Goal: Navigation & Orientation: Find specific page/section

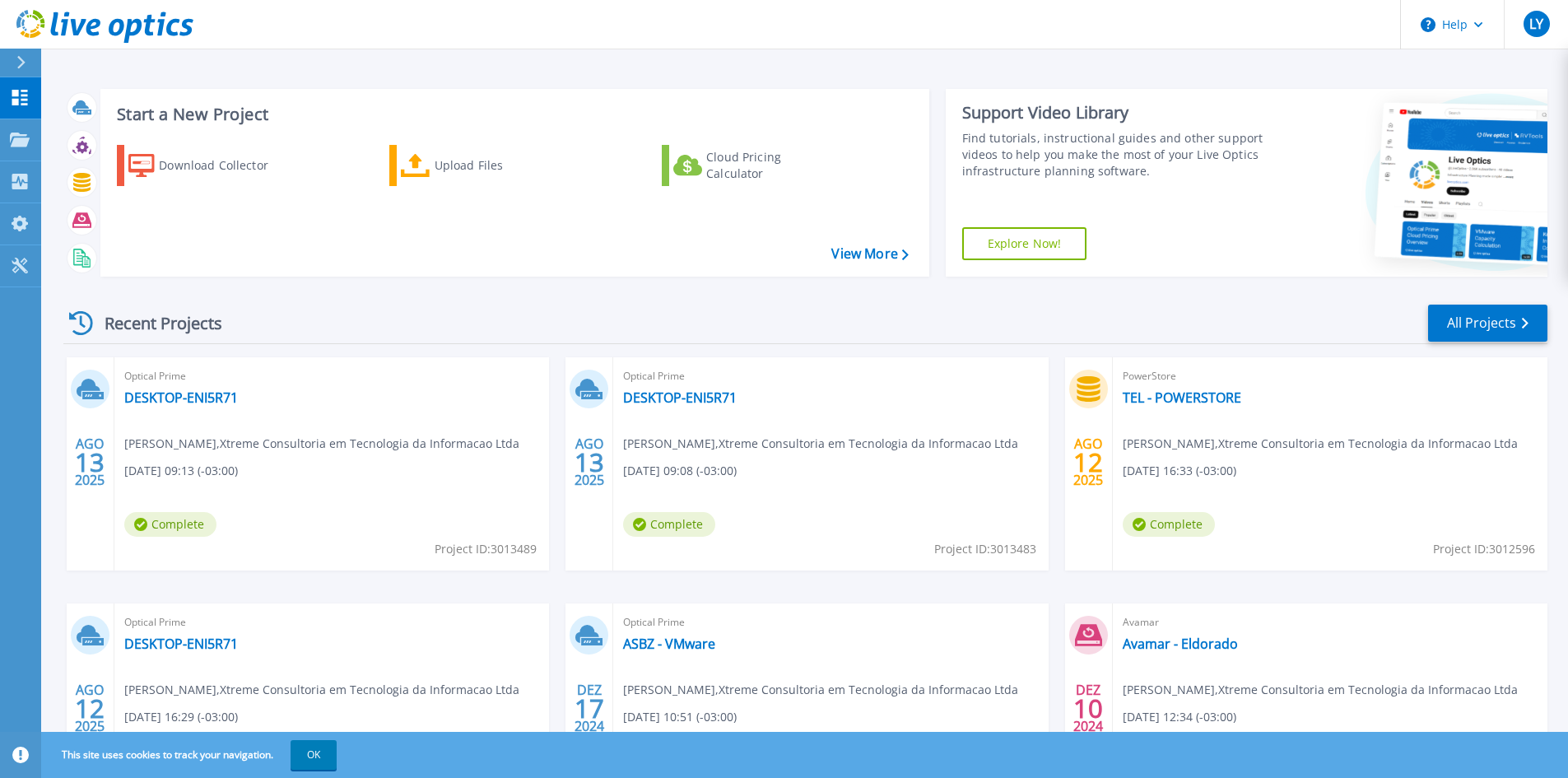
click at [275, 392] on div "Optical Prime DESKTOP-ENI5R71 Leonardo Yuji , Xtreme Consultoria em Tecnologia …" at bounding box center [331, 464] width 434 height 213
click at [220, 397] on link "DESKTOP-ENI5R71" at bounding box center [181, 398] width 114 height 16
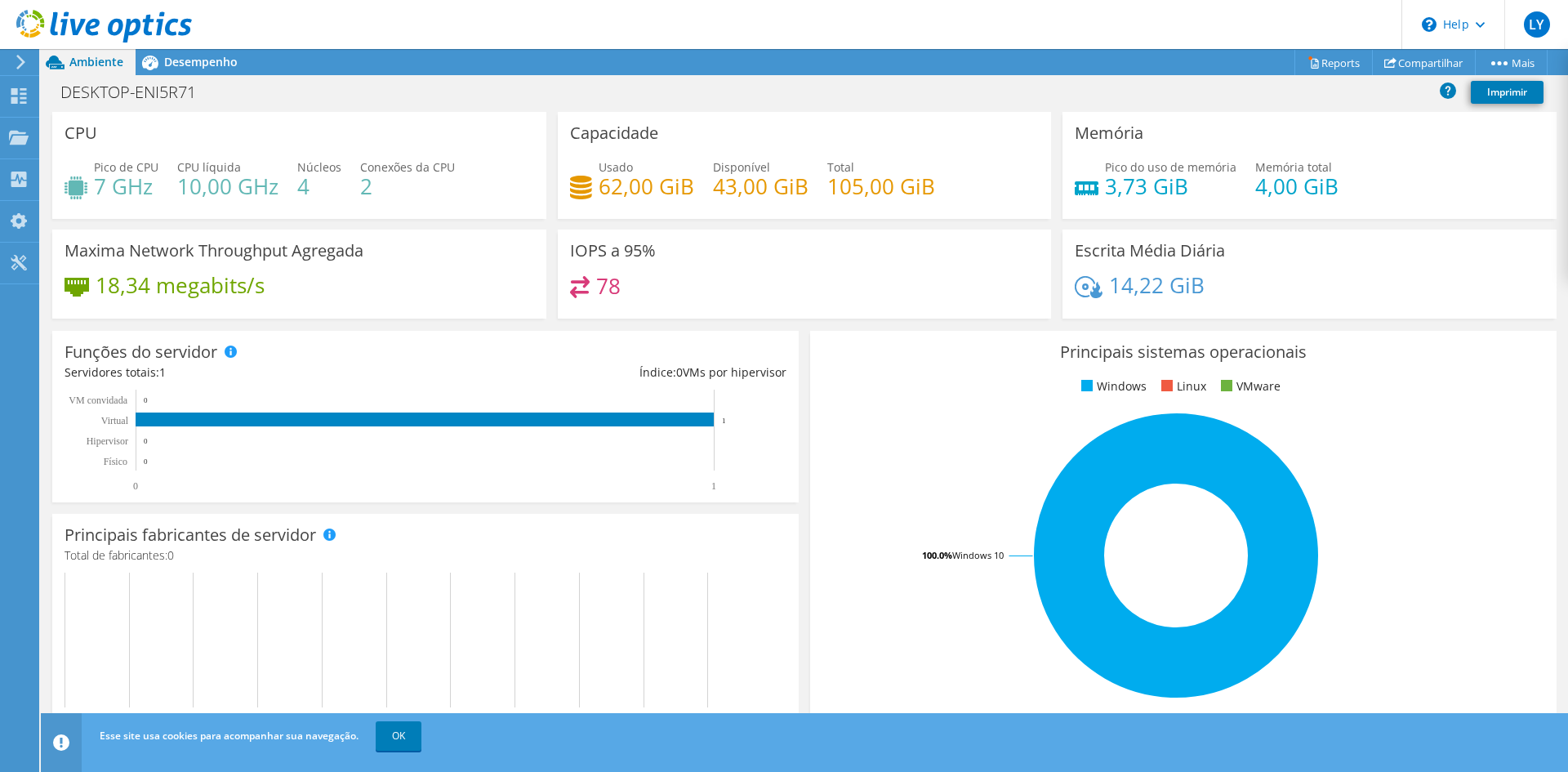
scroll to position [407, 0]
click at [14, 61] on icon at bounding box center [20, 61] width 12 height 14
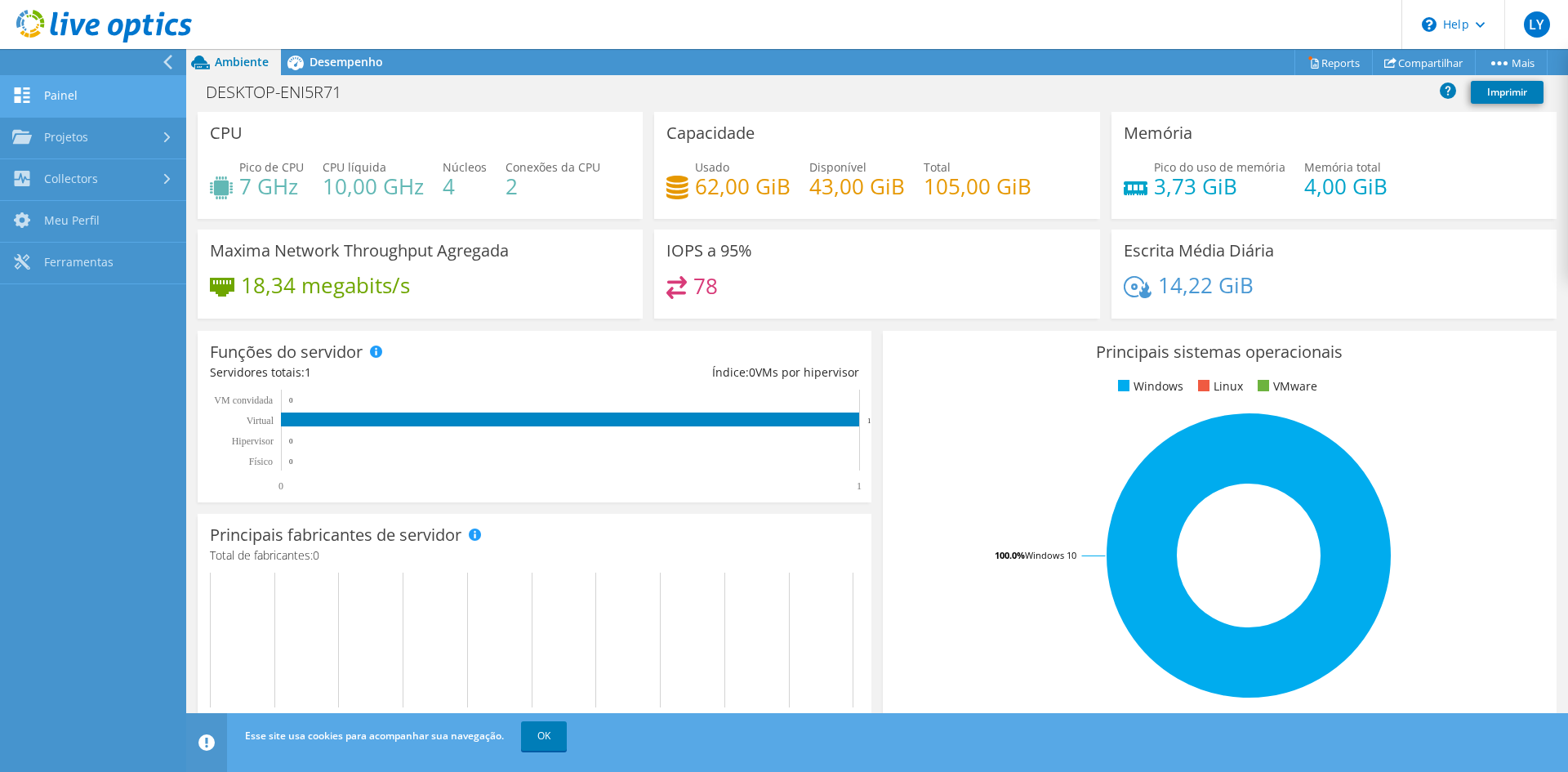
click at [90, 98] on link "Painel" at bounding box center [93, 96] width 186 height 42
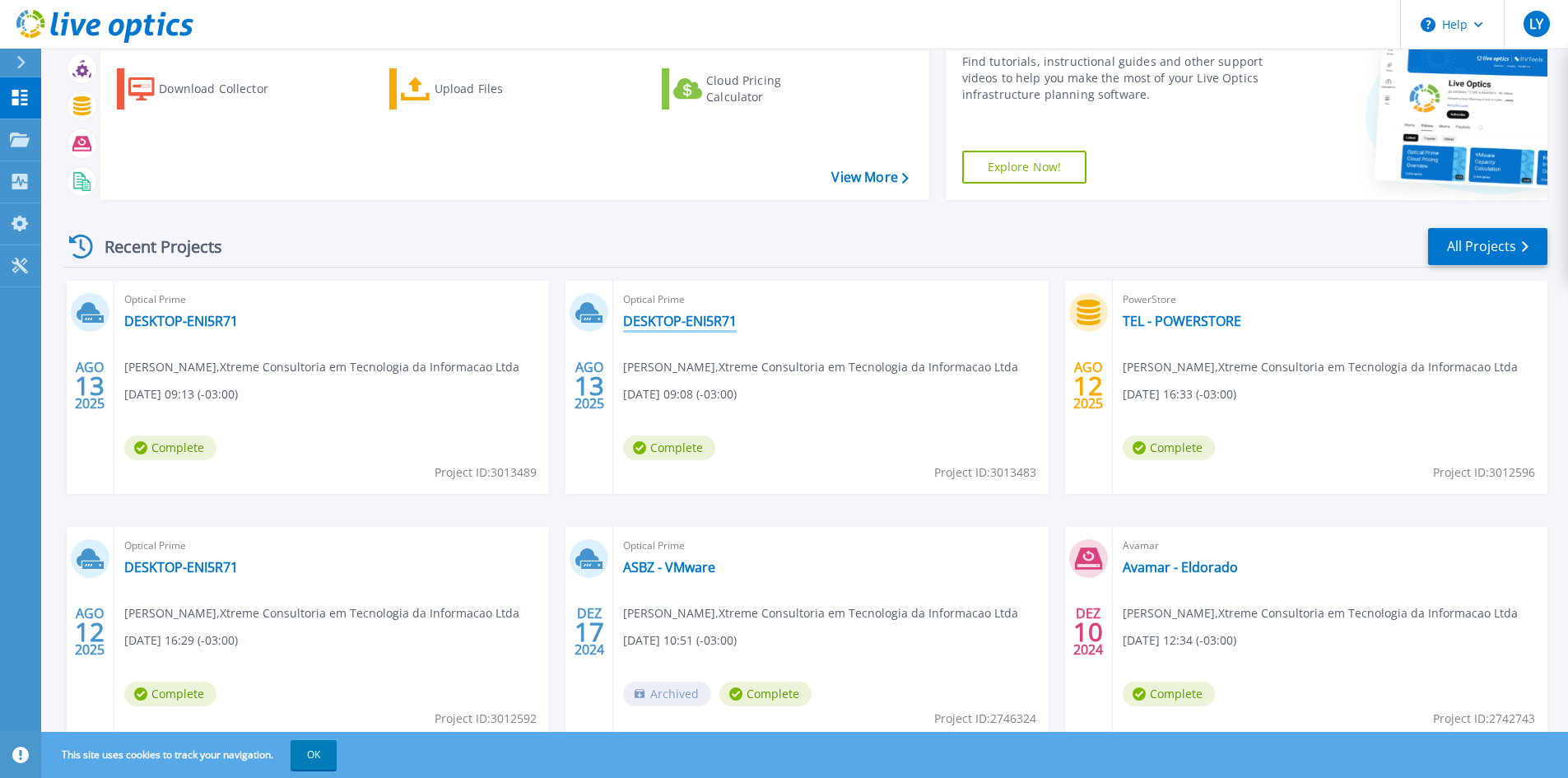
scroll to position [82, 0]
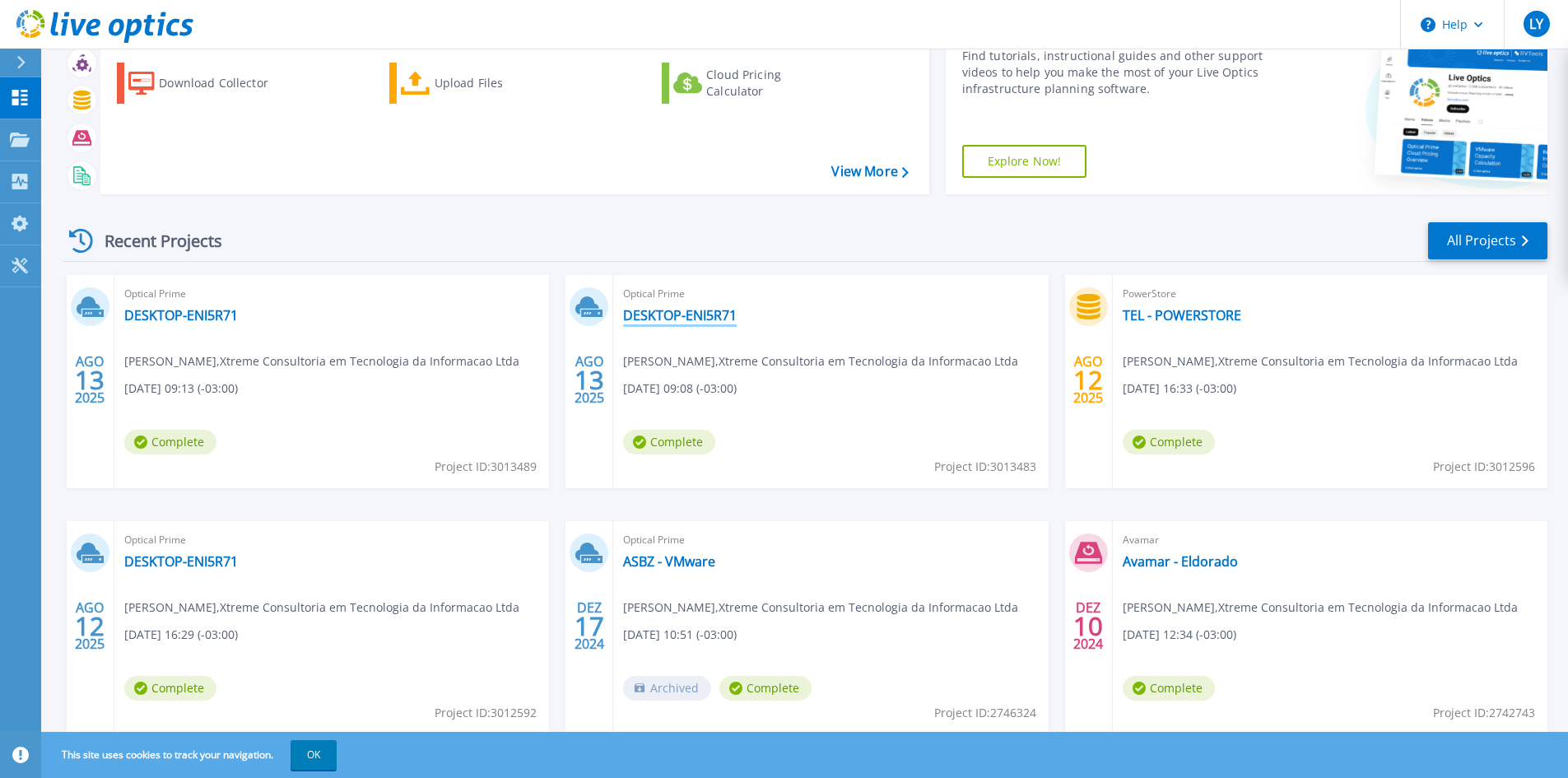
click at [708, 318] on link "DESKTOP-ENI5R71" at bounding box center [680, 314] width 114 height 16
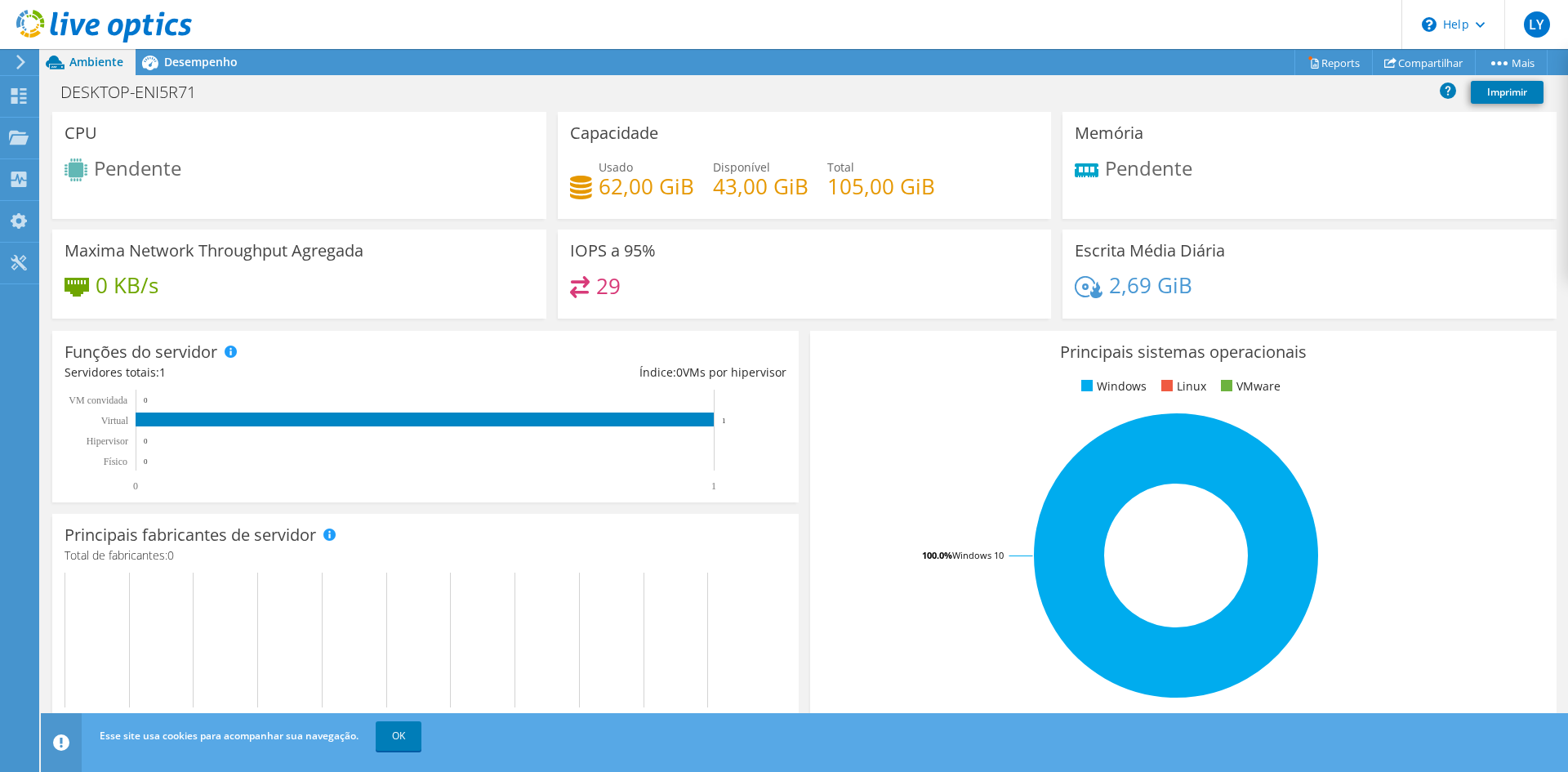
scroll to position [162, 0]
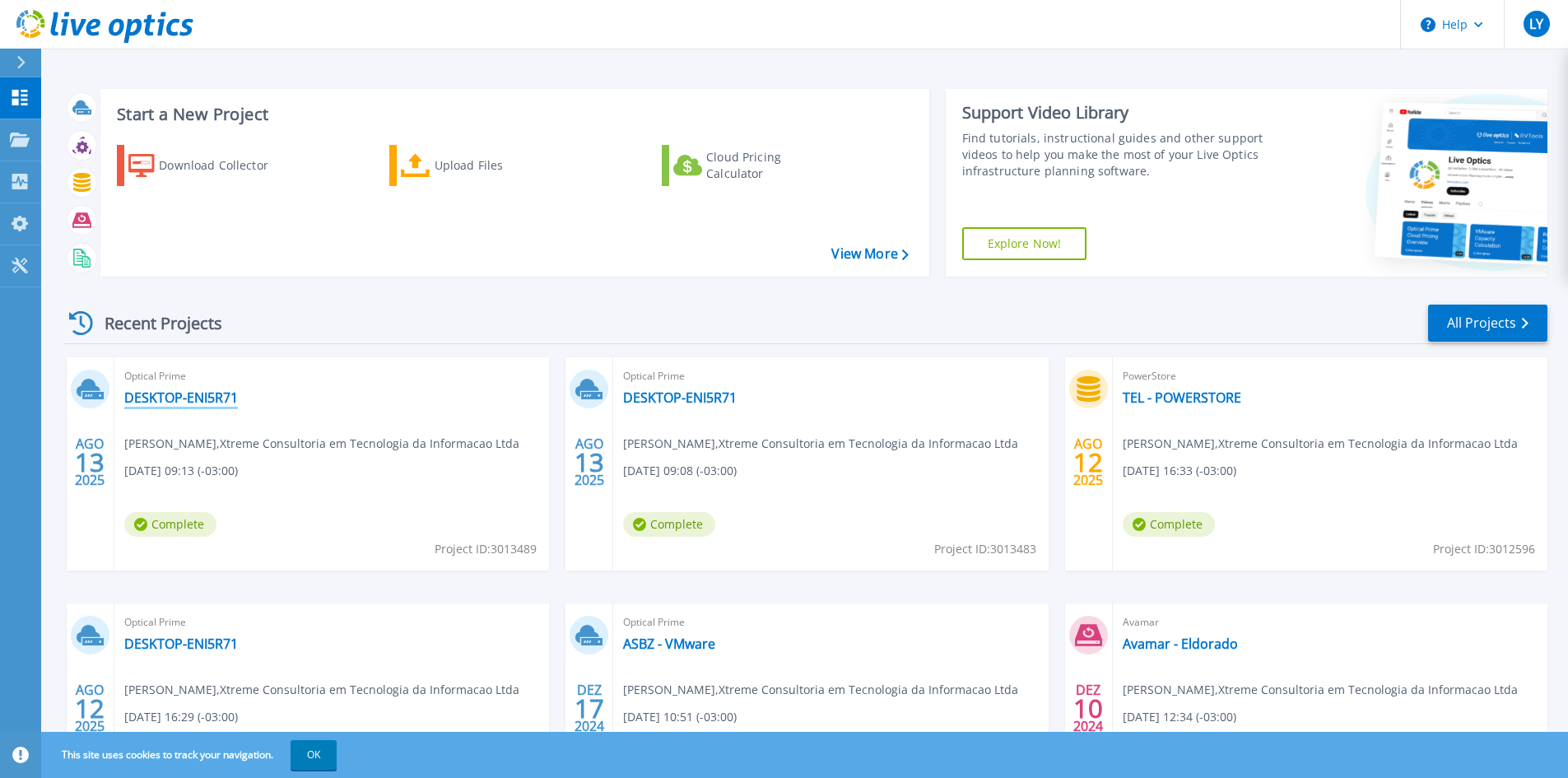
click at [177, 399] on link "DESKTOP-ENI5R71" at bounding box center [181, 398] width 114 height 16
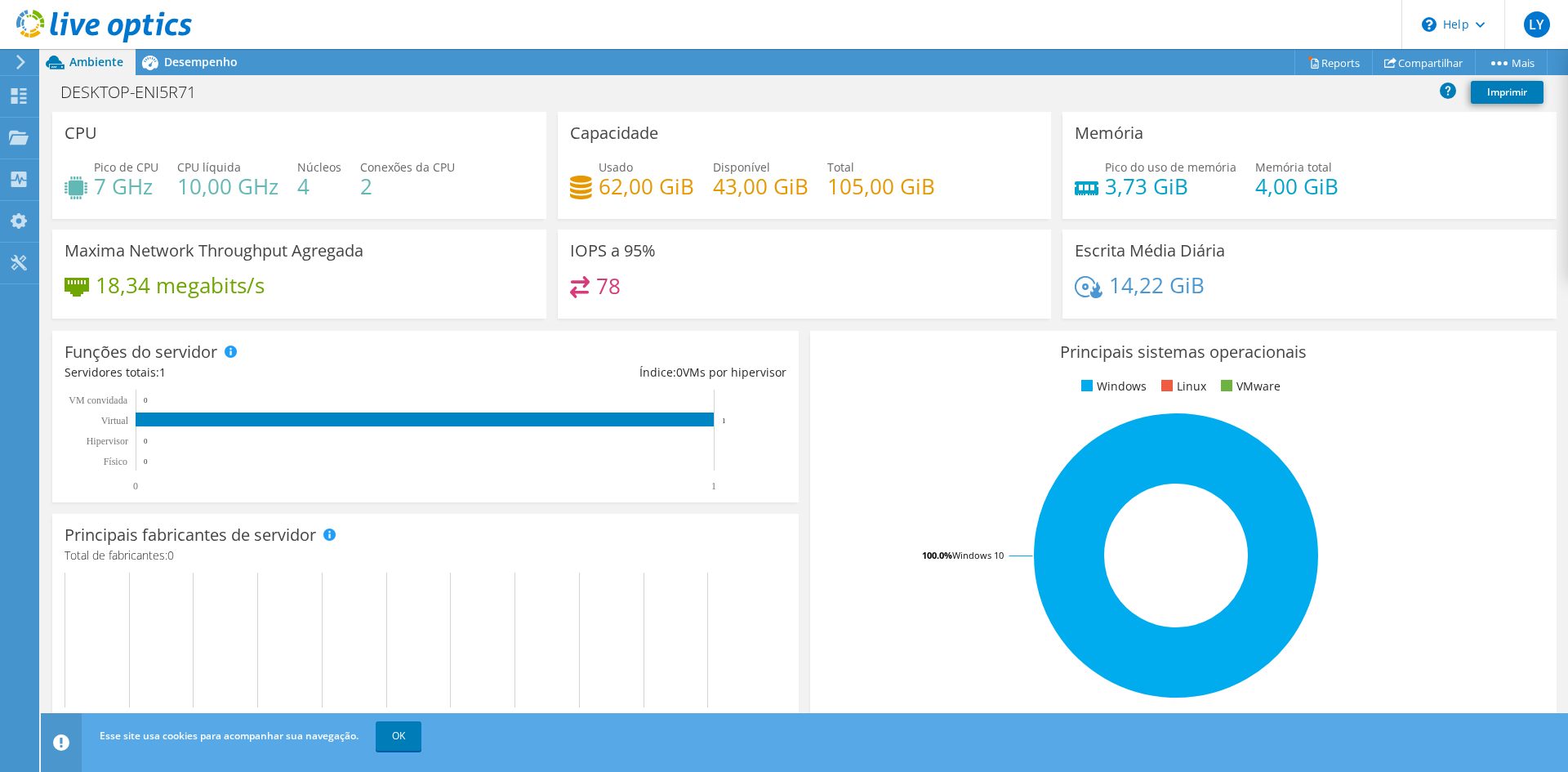
scroll to position [326, 0]
click at [201, 65] on span "Desempenho" at bounding box center [201, 61] width 73 height 15
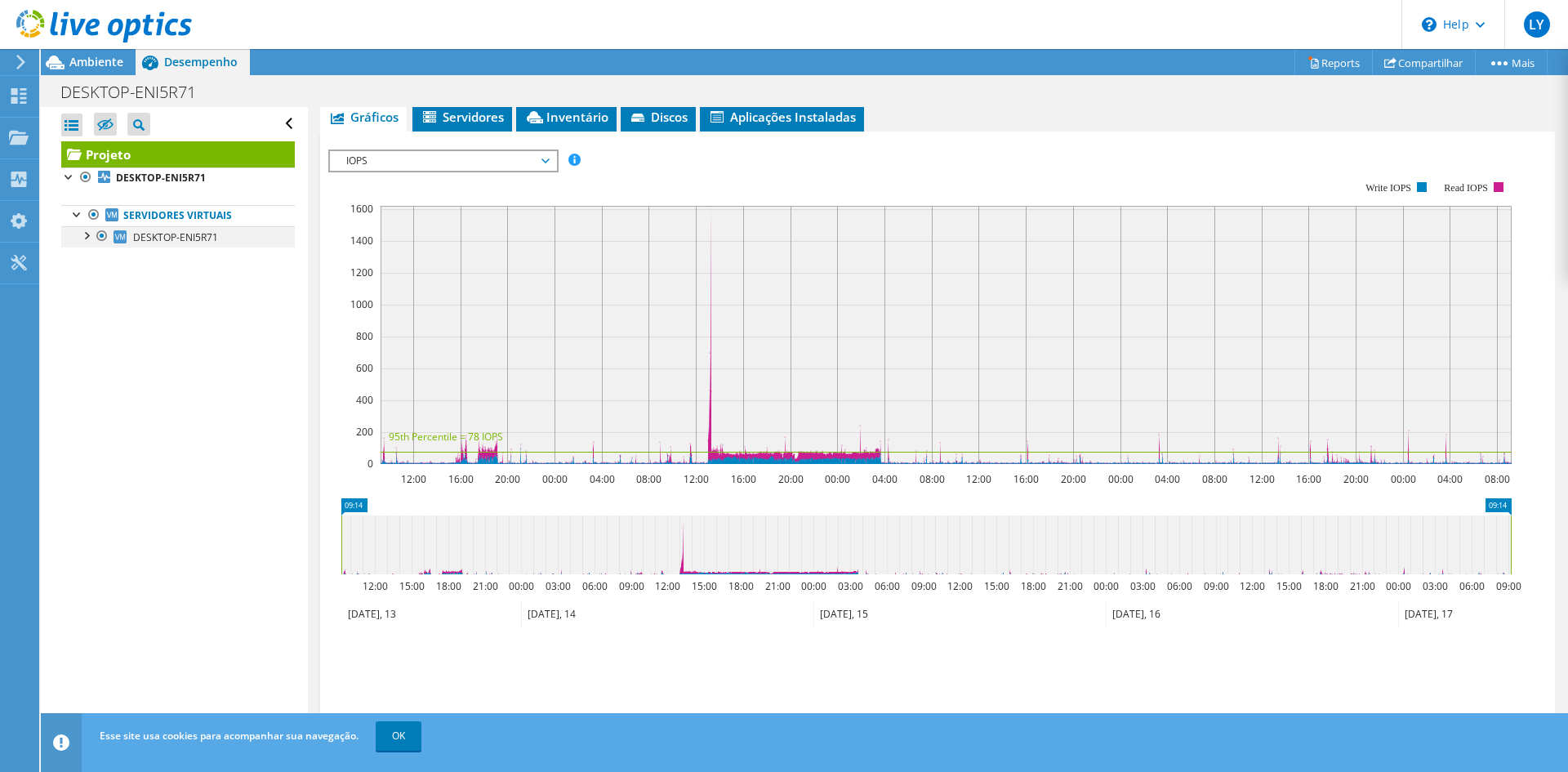
click at [85, 237] on div at bounding box center [85, 234] width 16 height 16
click at [70, 180] on div at bounding box center [69, 175] width 16 height 16
click at [101, 63] on span "Ambiente" at bounding box center [96, 61] width 54 height 15
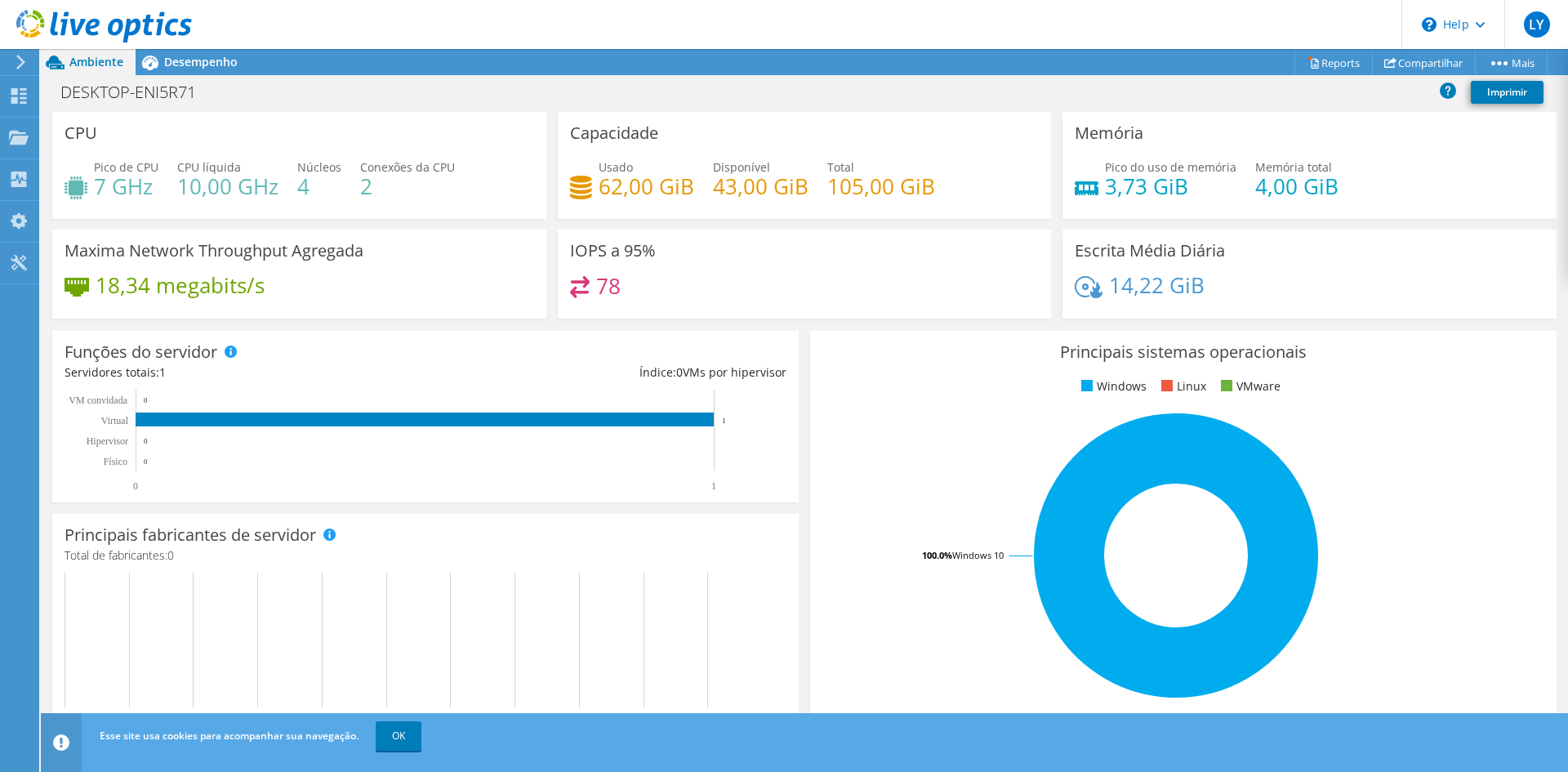
scroll to position [80, 0]
click at [393, 735] on link "OK" at bounding box center [399, 736] width 46 height 30
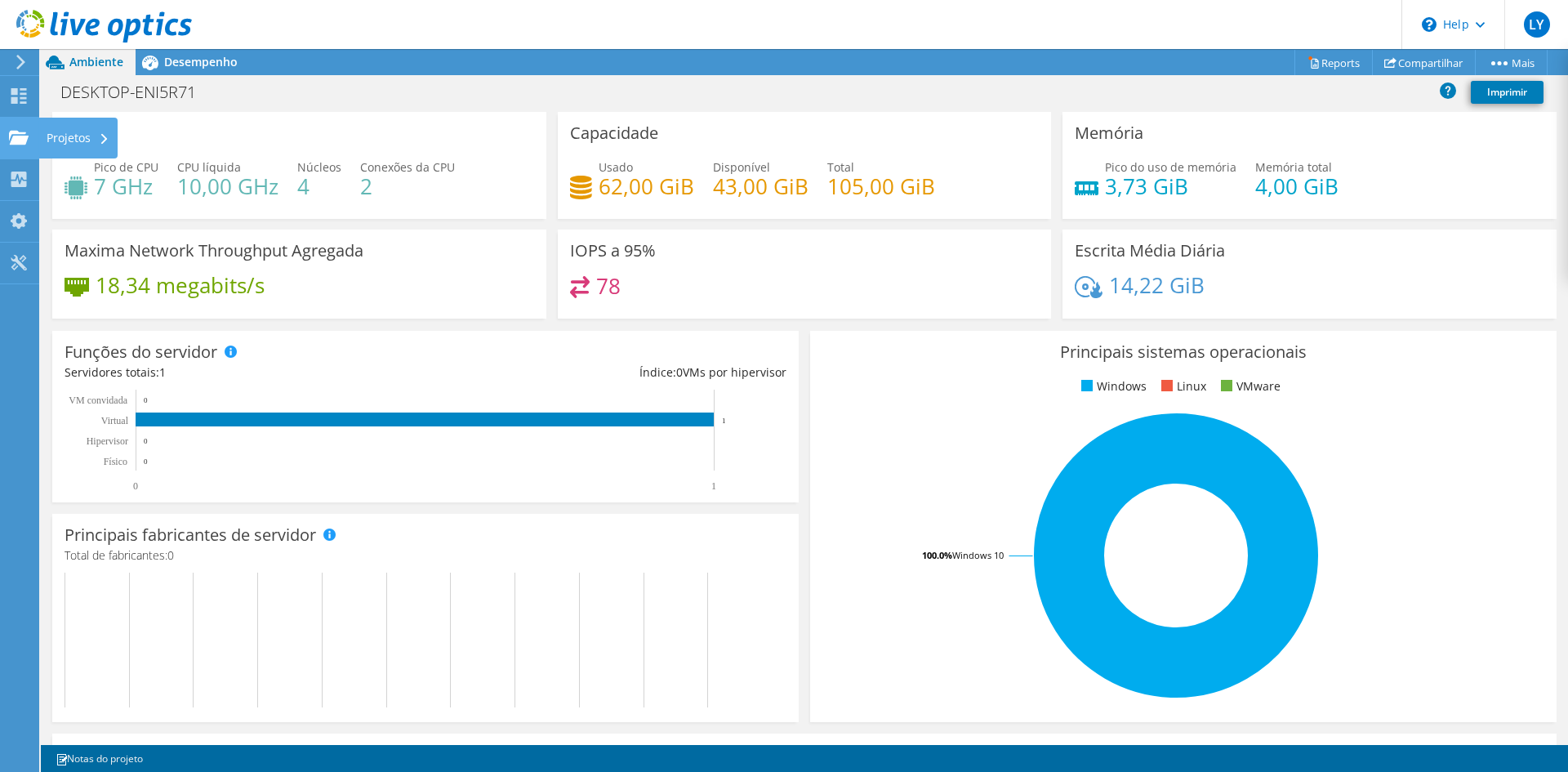
click at [23, 137] on use at bounding box center [19, 137] width 20 height 14
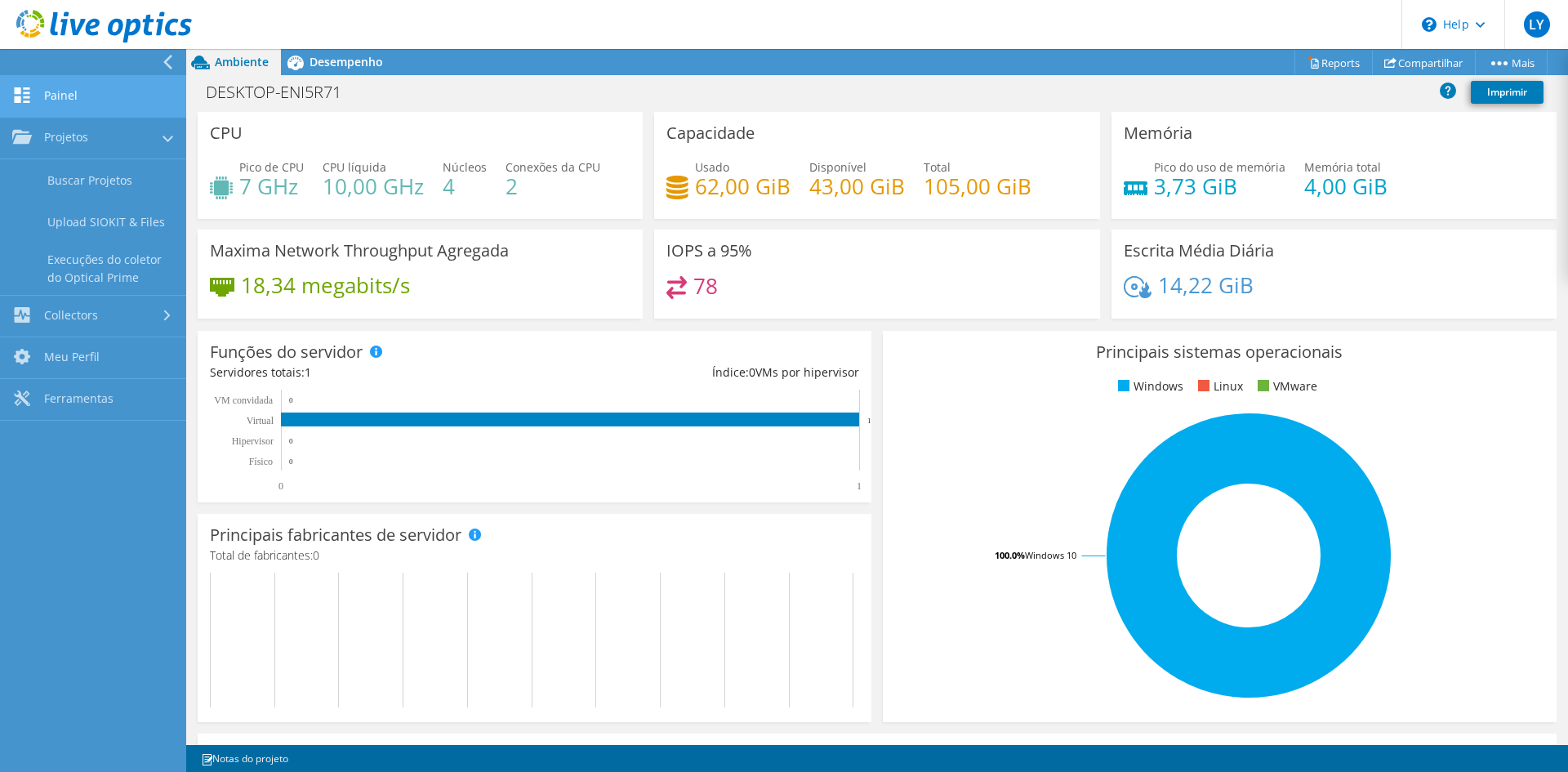
click at [81, 98] on link "Painel" at bounding box center [93, 96] width 186 height 42
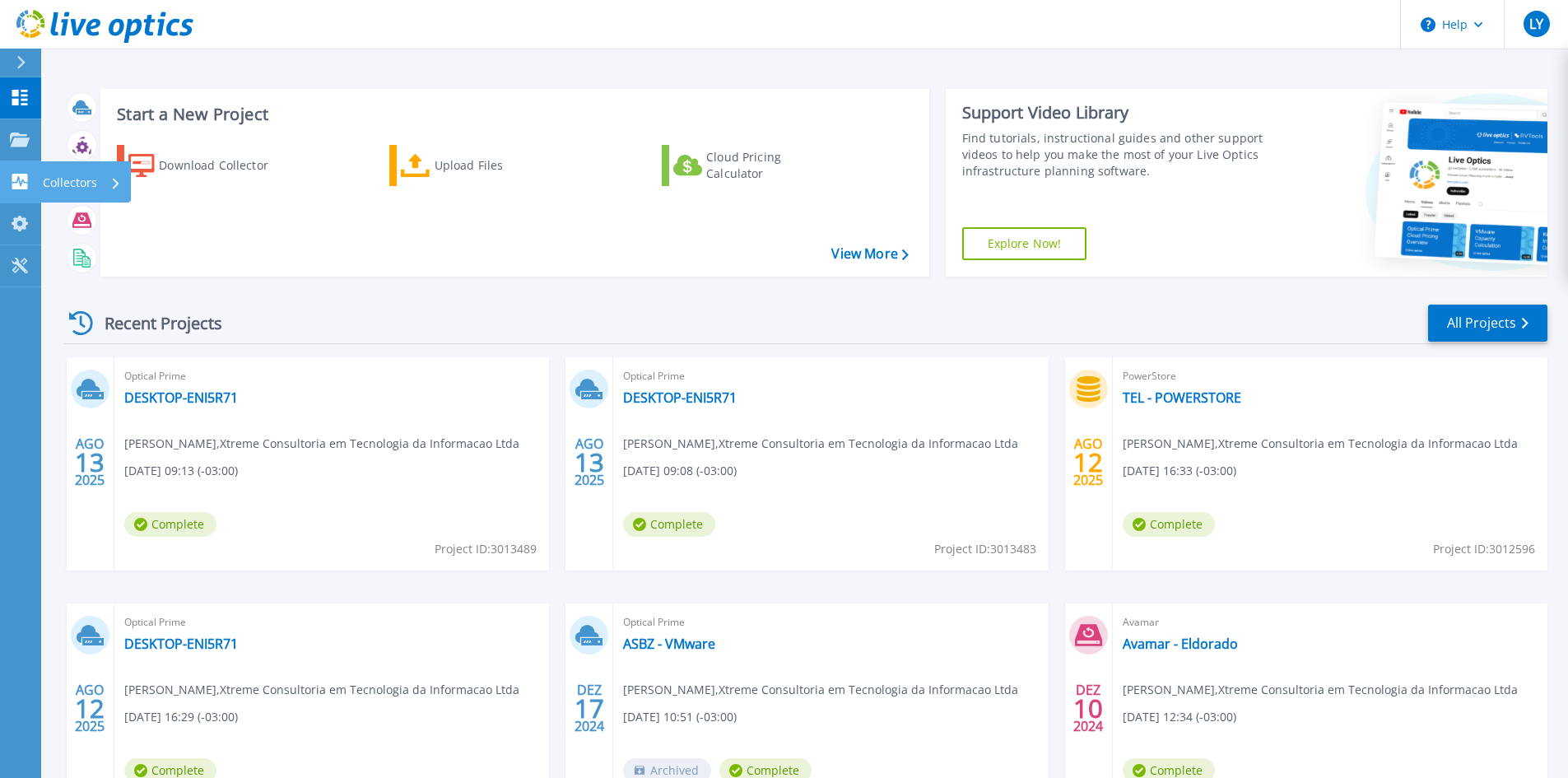
click at [37, 179] on link "Collectors Collectors" at bounding box center [21, 182] width 41 height 42
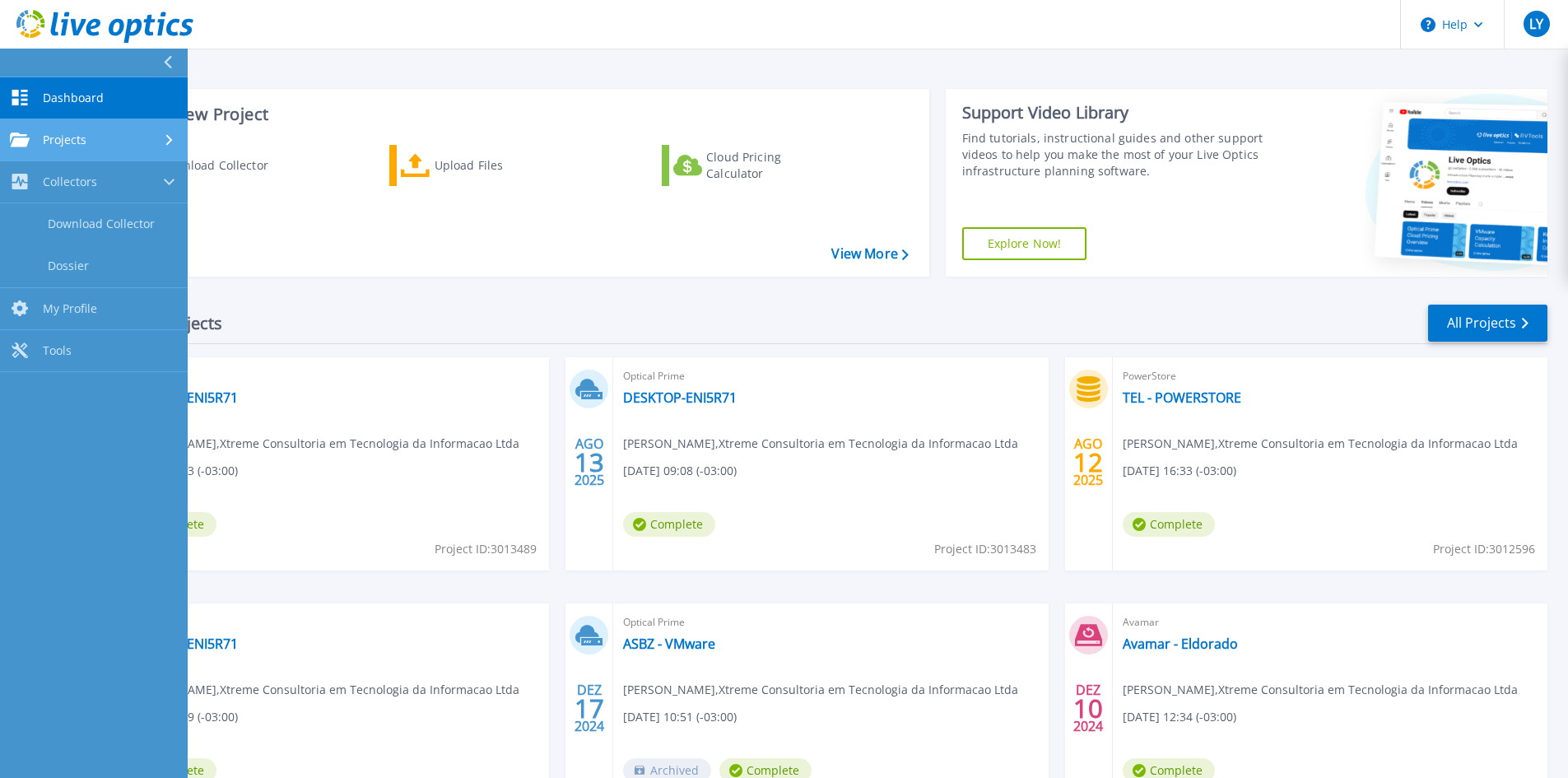
click at [114, 141] on div "Projects" at bounding box center [94, 140] width 168 height 15
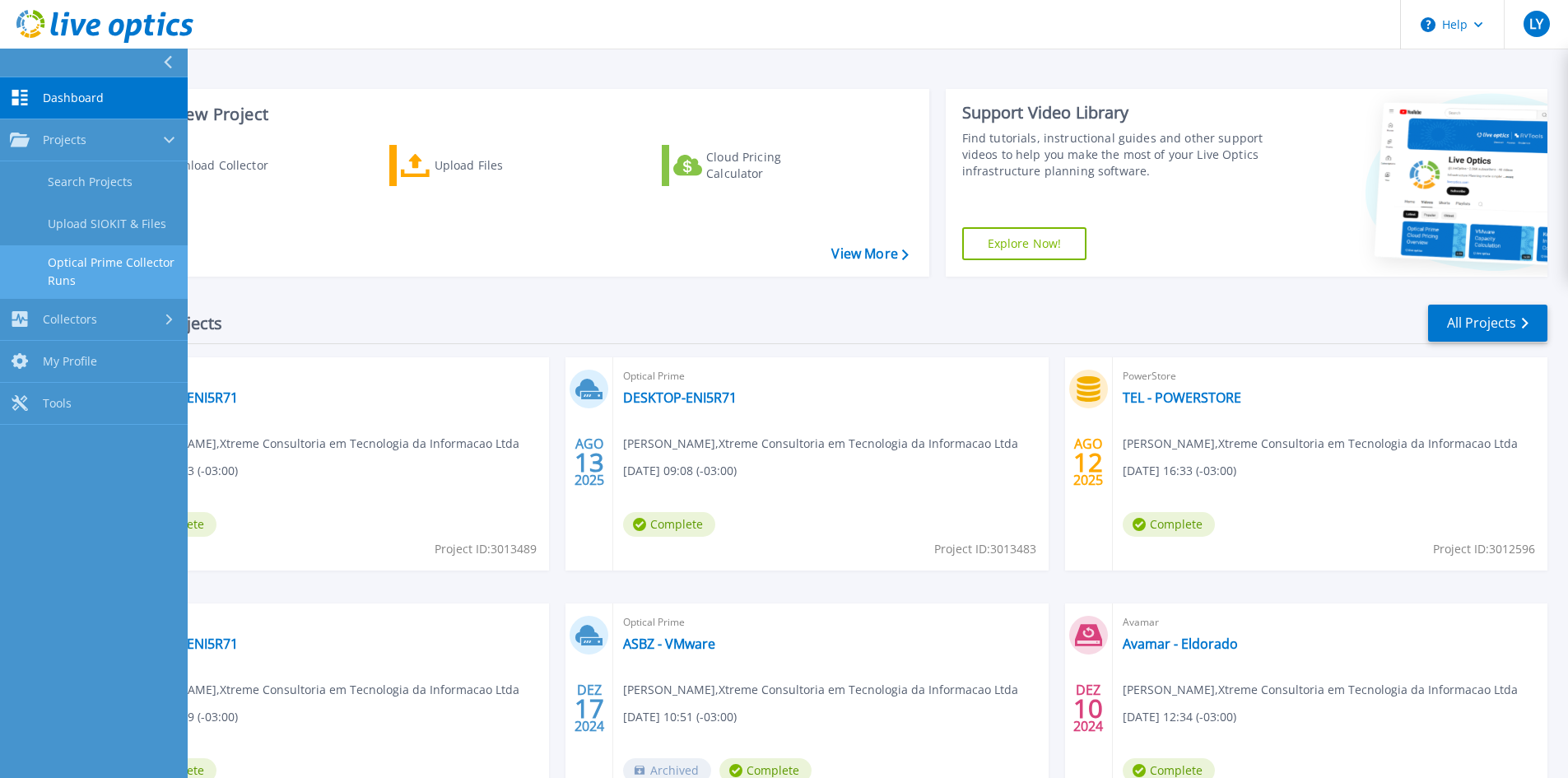
click at [74, 264] on link "Optical Prime Collector Runs" at bounding box center [93, 272] width 188 height 53
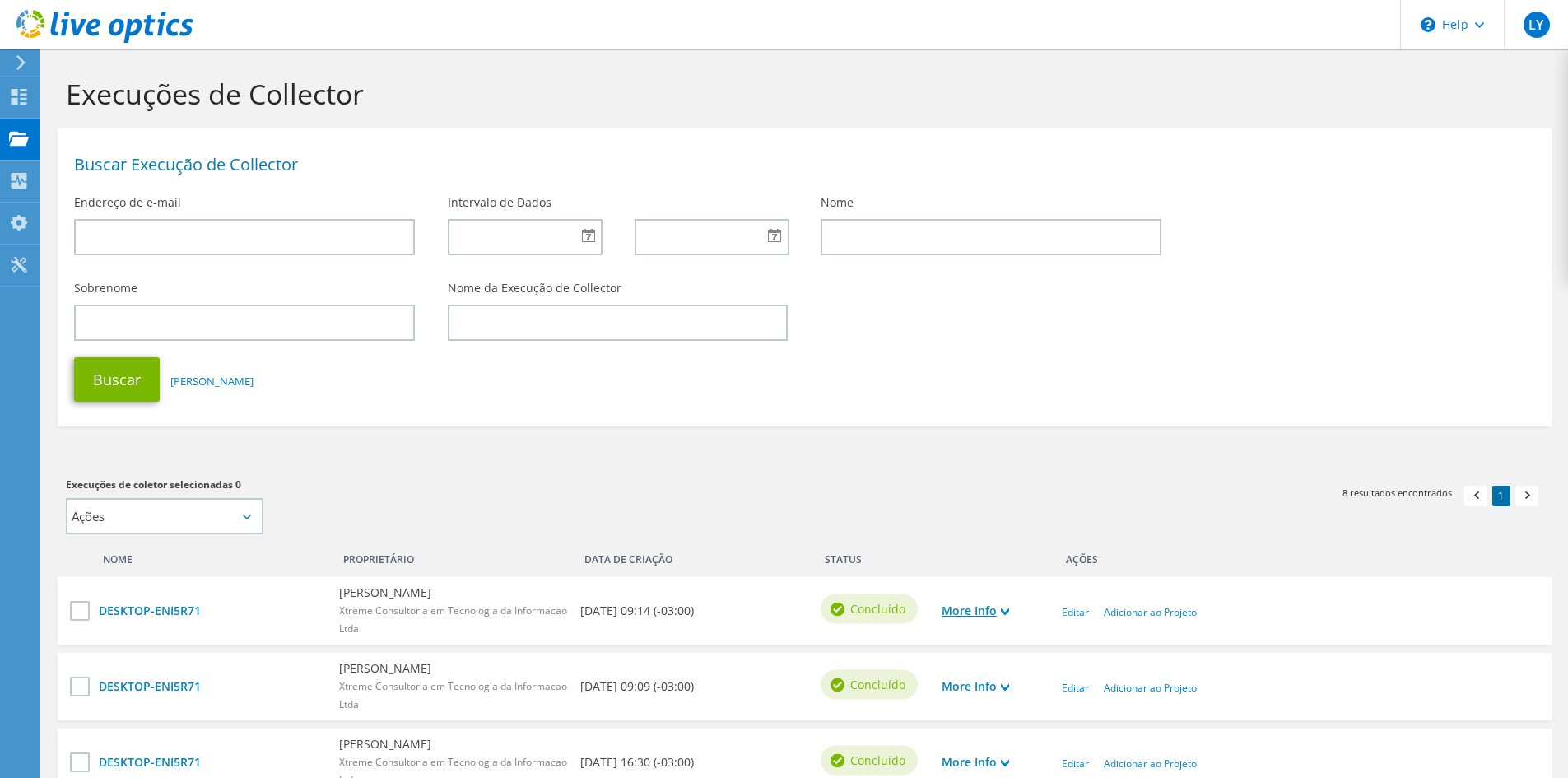
click at [1005, 604] on link "More Info" at bounding box center [975, 611] width 68 height 18
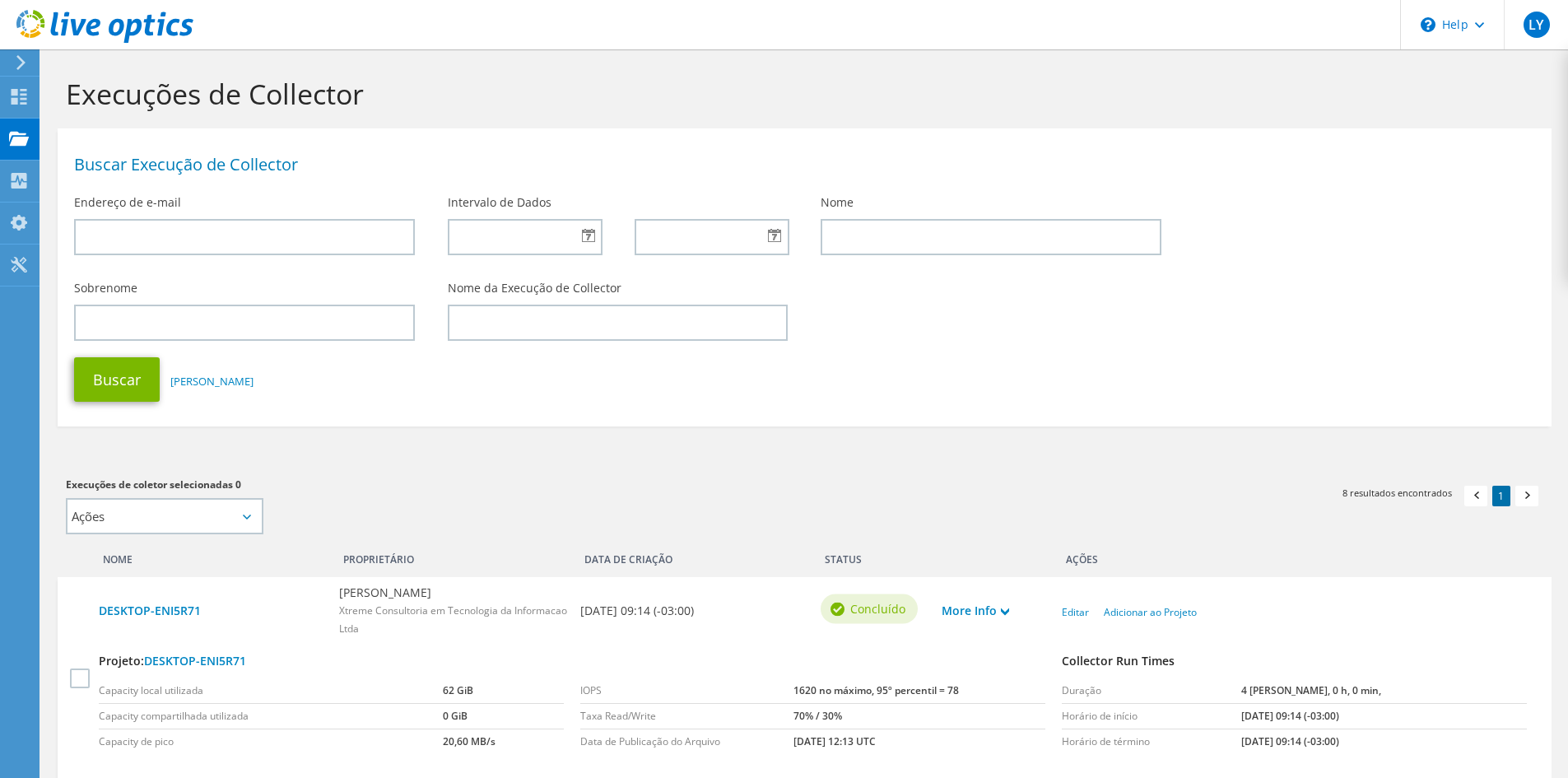
click at [980, 595] on div "More Info" at bounding box center [993, 611] width 120 height 34
click at [981, 605] on link "More Info" at bounding box center [975, 611] width 68 height 18
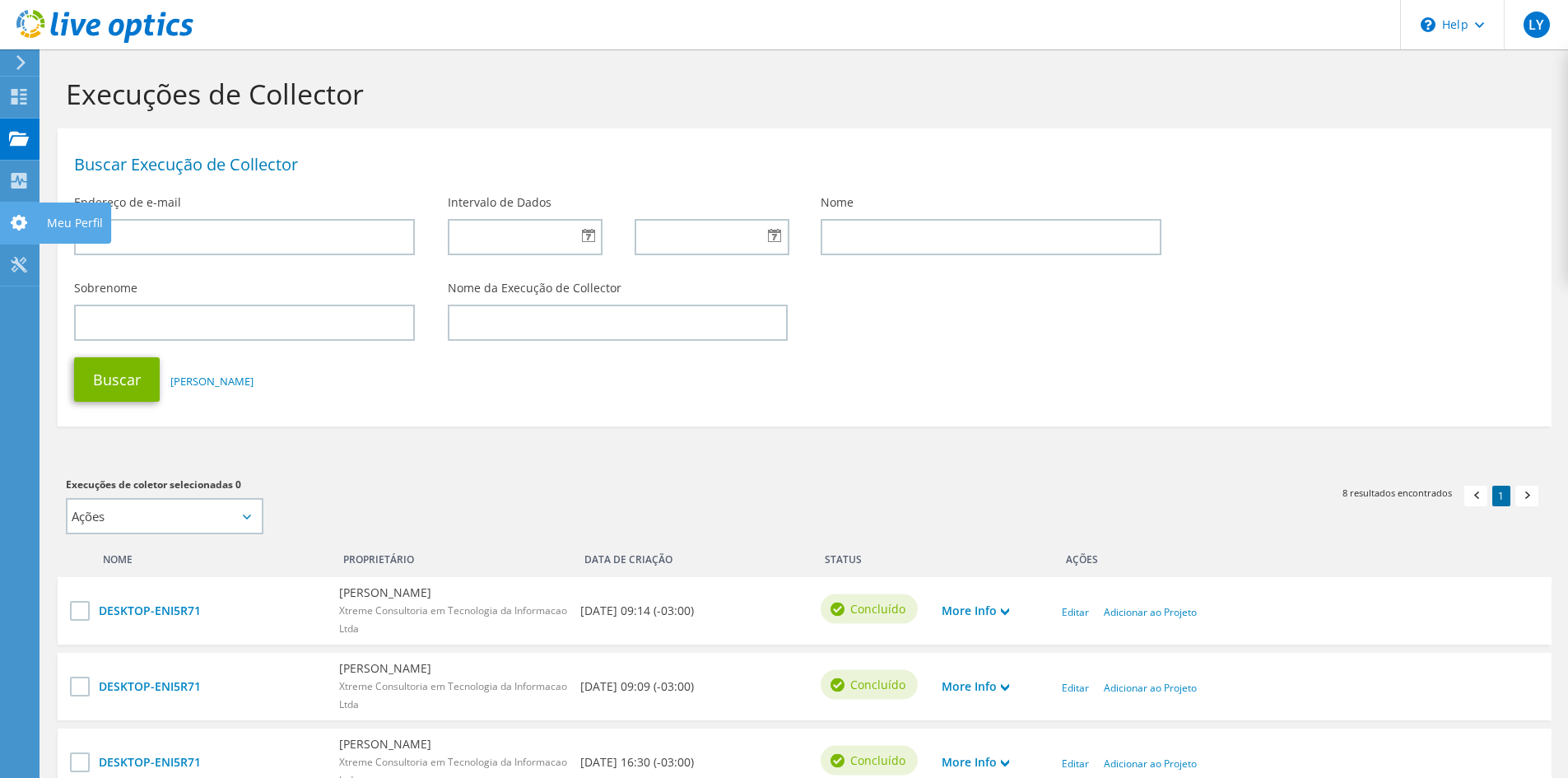
click at [15, 220] on use at bounding box center [18, 223] width 16 height 15
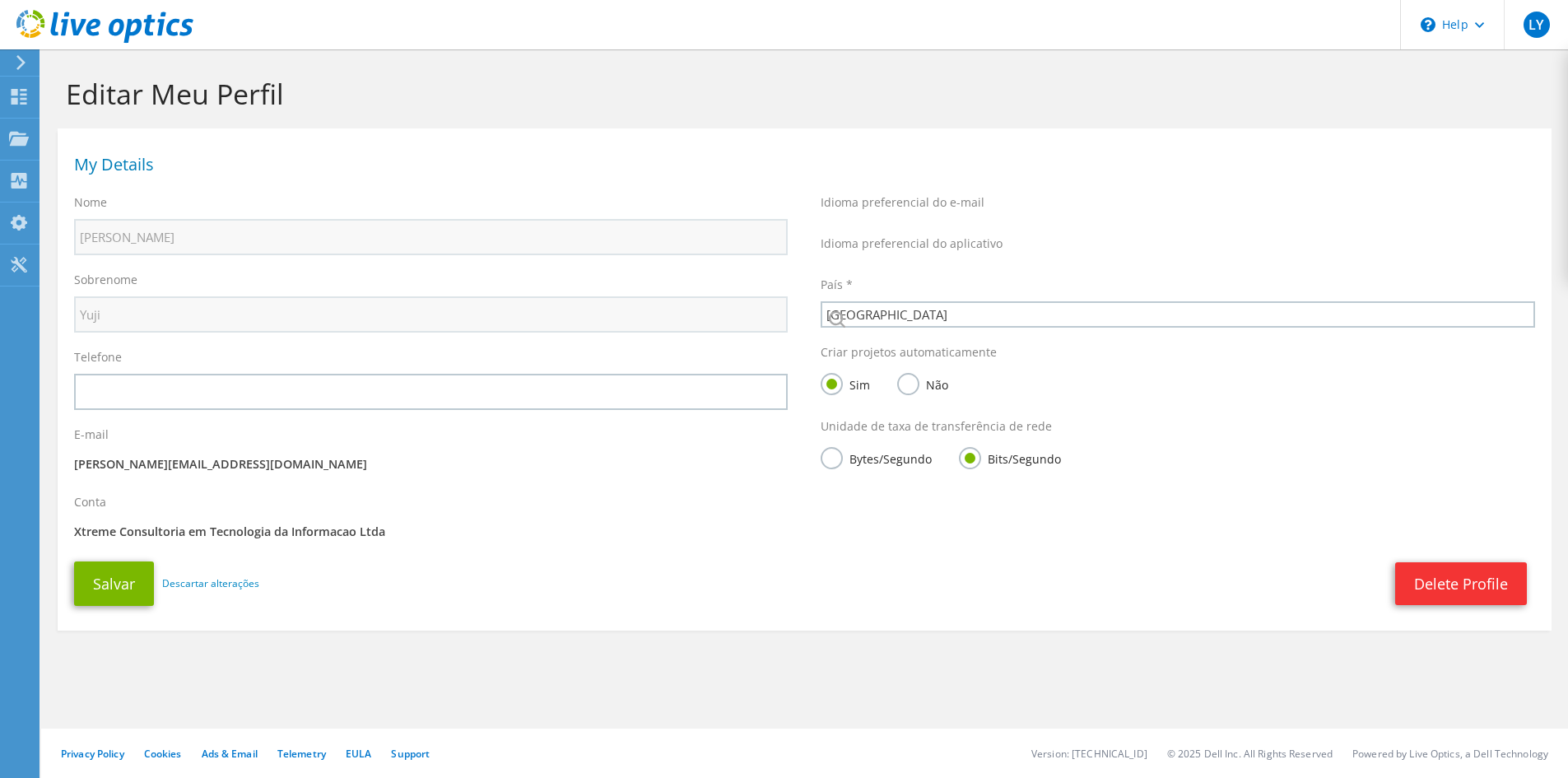
select select "30"
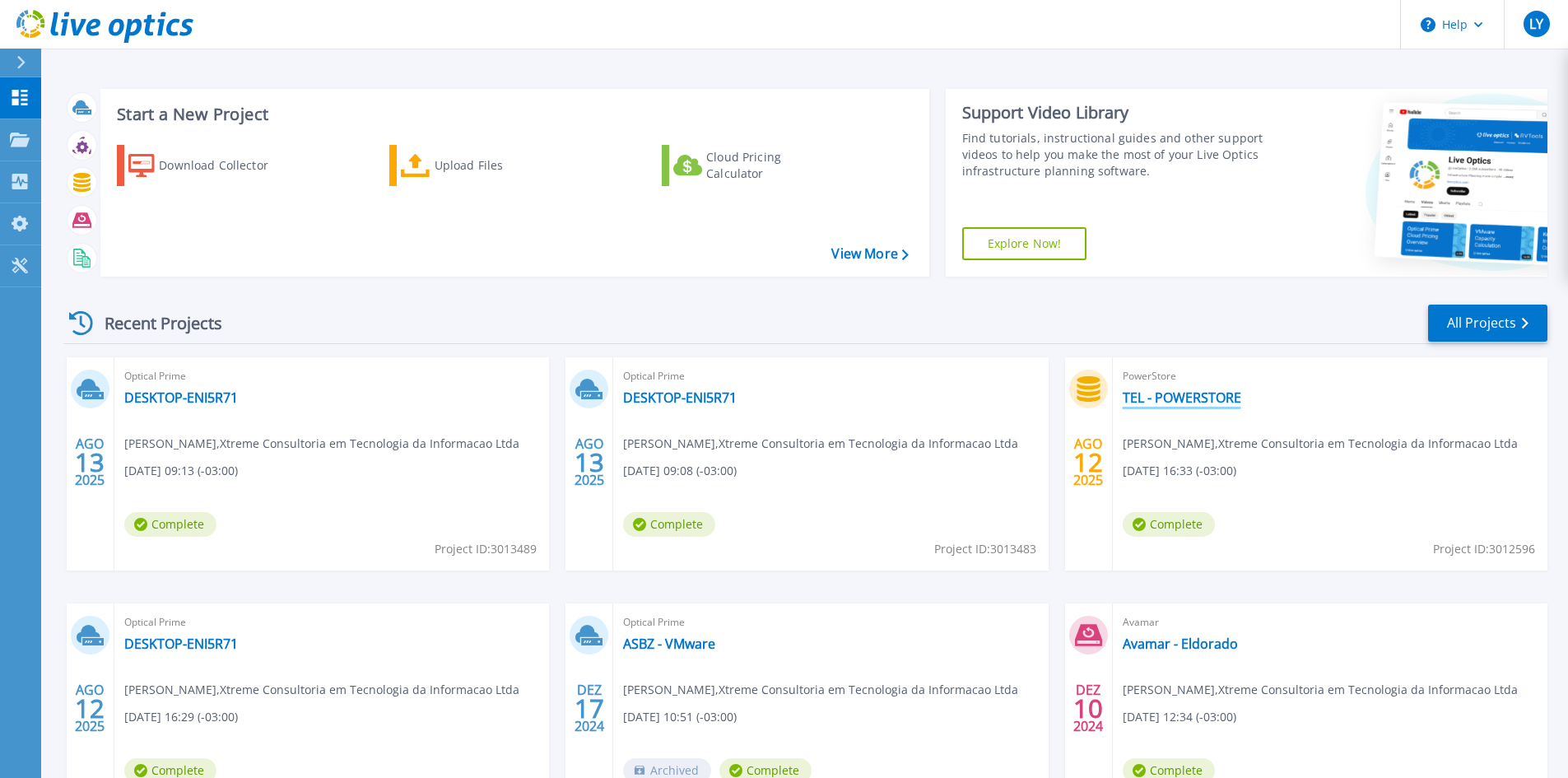
click at [1201, 396] on link "TEL - POWERSTORE" at bounding box center [1182, 398] width 118 height 16
drag, startPoint x: 277, startPoint y: 29, endPoint x: 68, endPoint y: 29, distance: 209.0
click at [68, 29] on header "Help LY Usuário Final [PERSON_NAME] Yuji [EMAIL_ADDRESS][DOMAIN_NAME] Xtreme Co…" at bounding box center [784, 25] width 1568 height 50
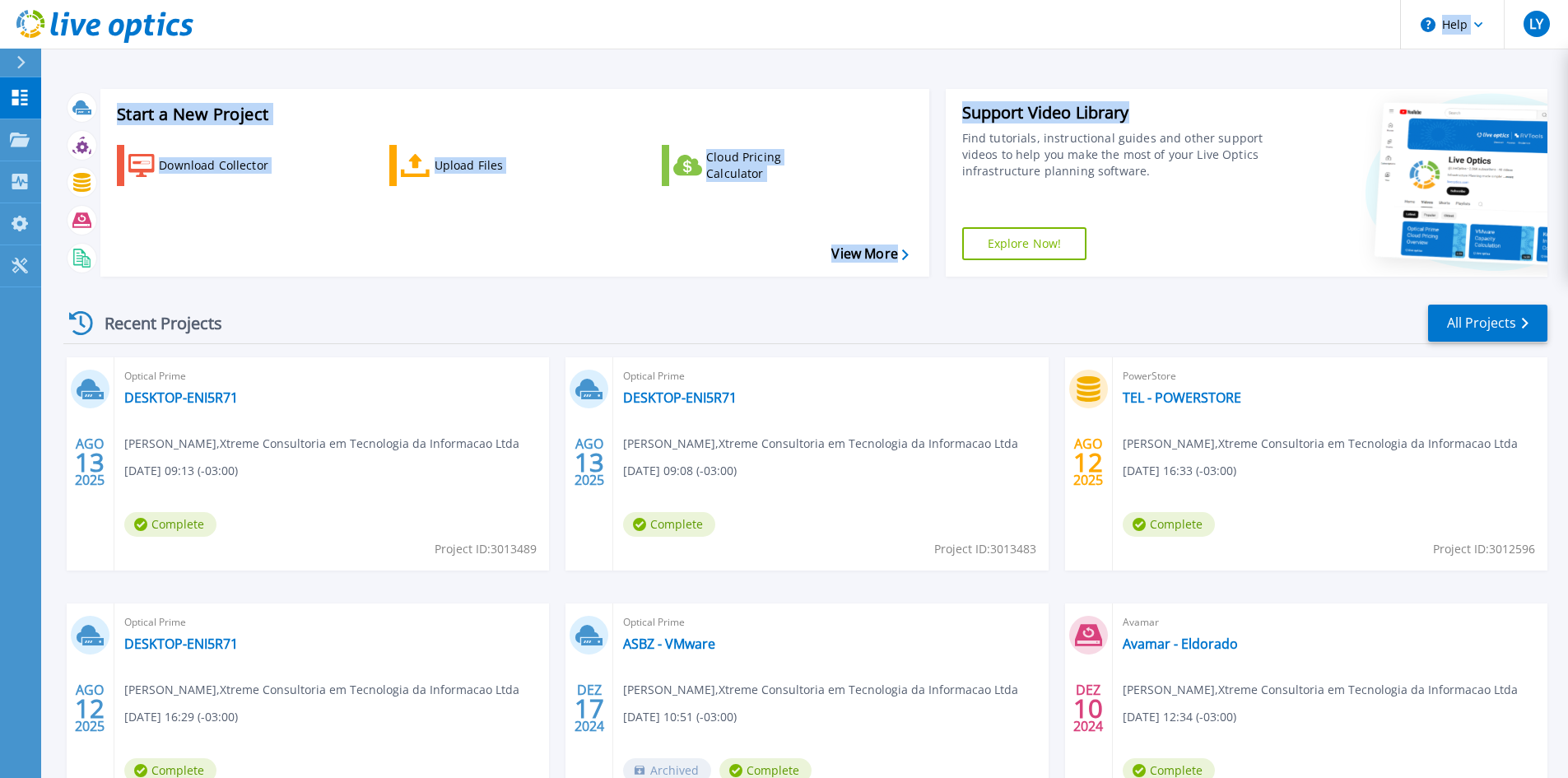
drag, startPoint x: 200, startPoint y: 22, endPoint x: 1229, endPoint y: 100, distance: 1032.0
click at [1191, 100] on div "Help LY Usuário Final [PERSON_NAME] Yuji [EMAIL_ADDRESS][DOMAIN_NAME] Xtreme Co…" at bounding box center [784, 357] width 1568 height 715
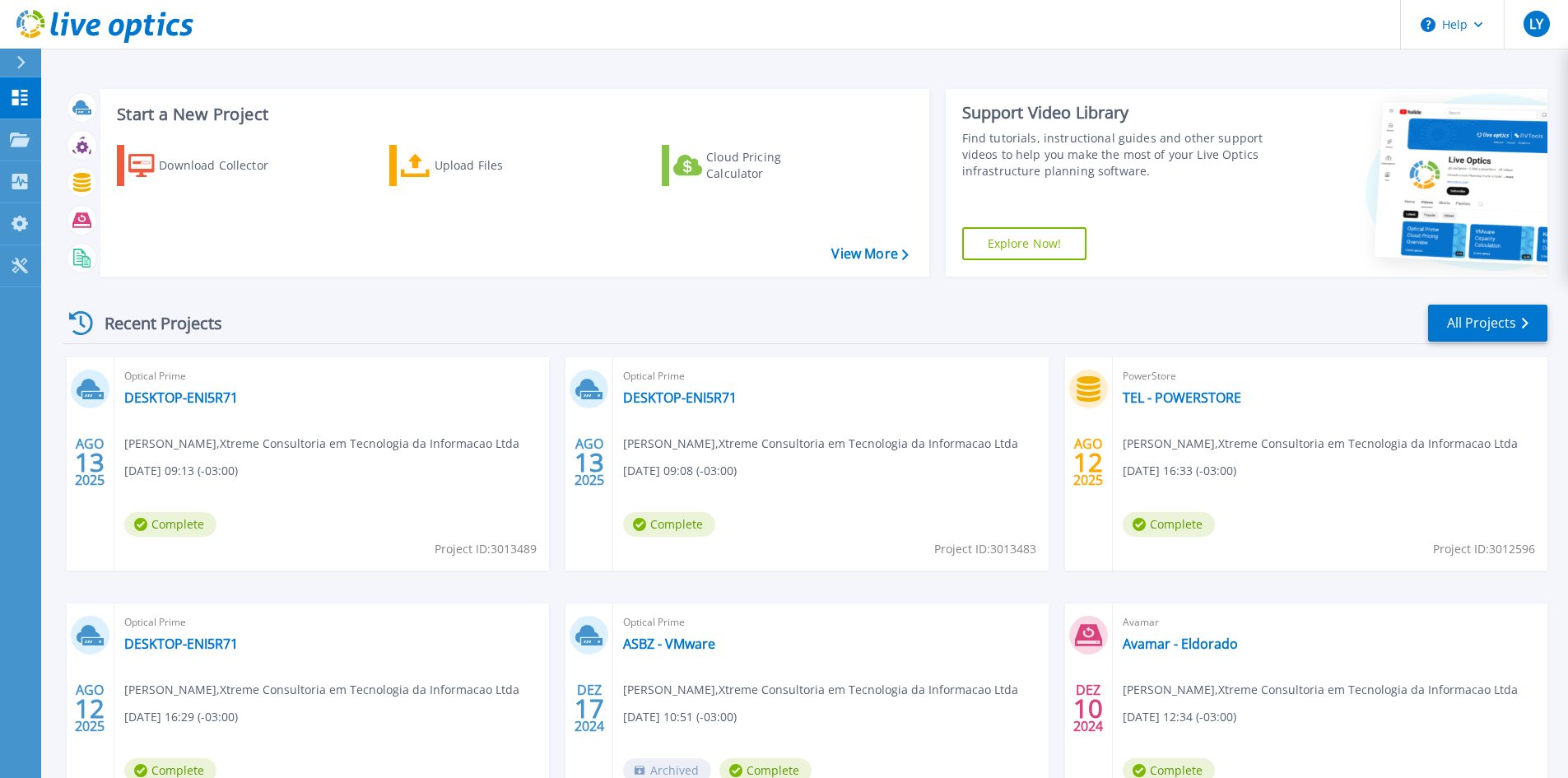
click at [1247, 45] on header "Help LY Usuário Final [PERSON_NAME] Yuji [EMAIL_ADDRESS][DOMAIN_NAME] Xtreme Co…" at bounding box center [784, 25] width 1568 height 50
click at [26, 66] on div at bounding box center [27, 63] width 27 height 28
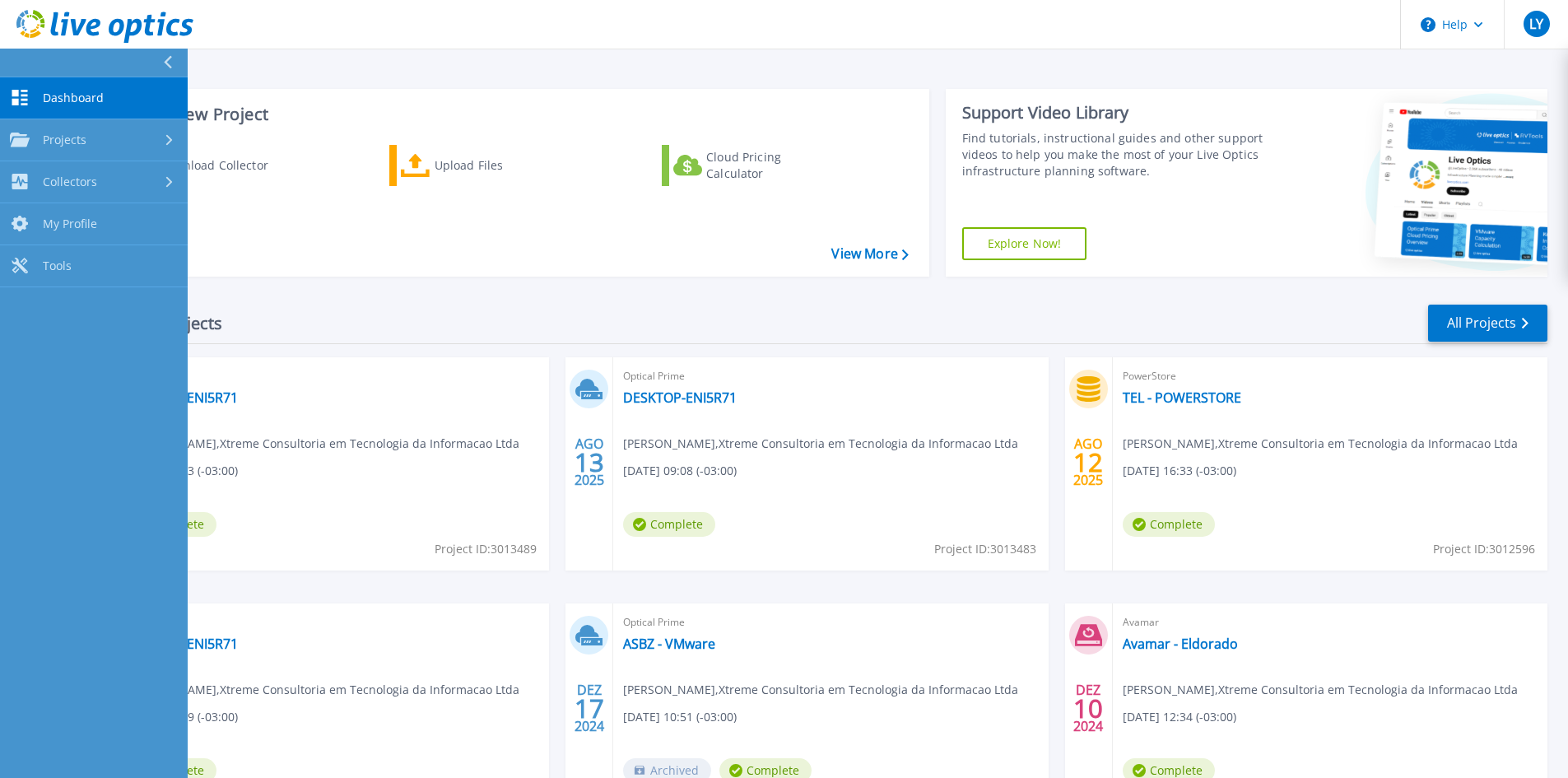
click at [139, 63] on button at bounding box center [93, 63] width 188 height 29
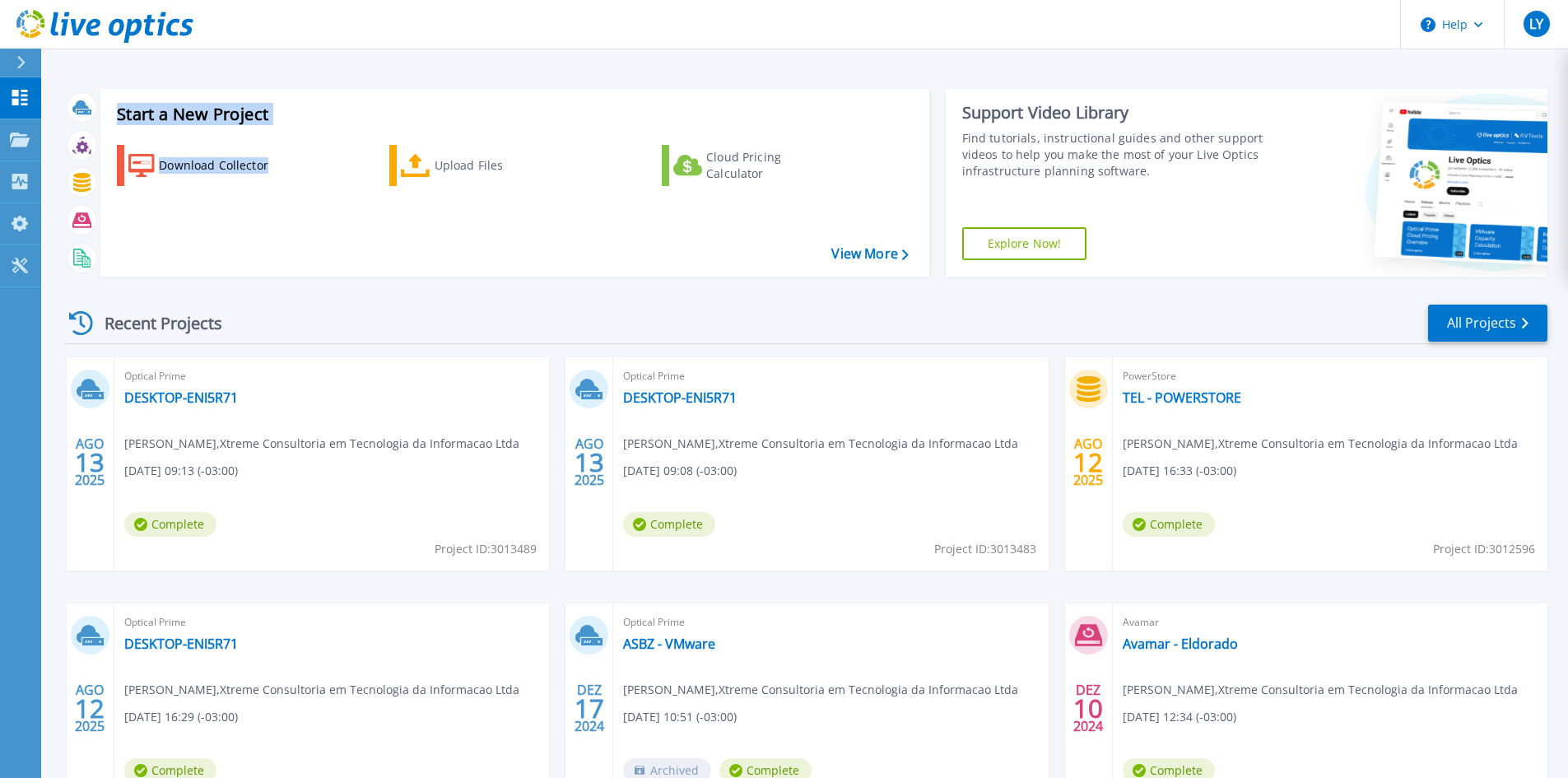
drag, startPoint x: 112, startPoint y: 108, endPoint x: 302, endPoint y: 280, distance: 256.3
click at [302, 280] on div "Start a New Project Download Collector Upload Files Cloud Pricing Calculator Vi…" at bounding box center [805, 183] width 1484 height 214
click at [280, 330] on div "Recent Projects All Projects" at bounding box center [805, 324] width 1484 height 41
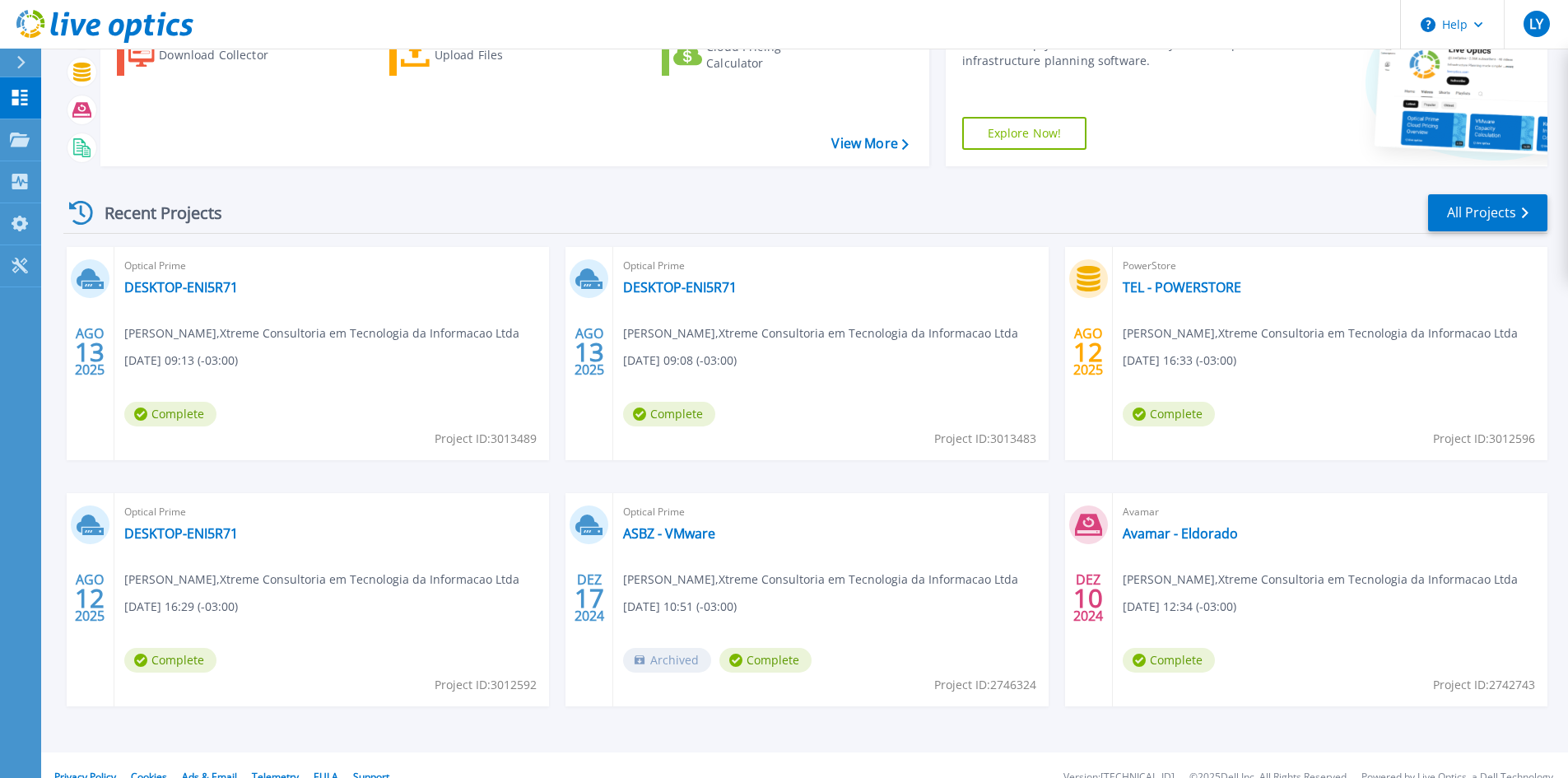
scroll to position [135, 0]
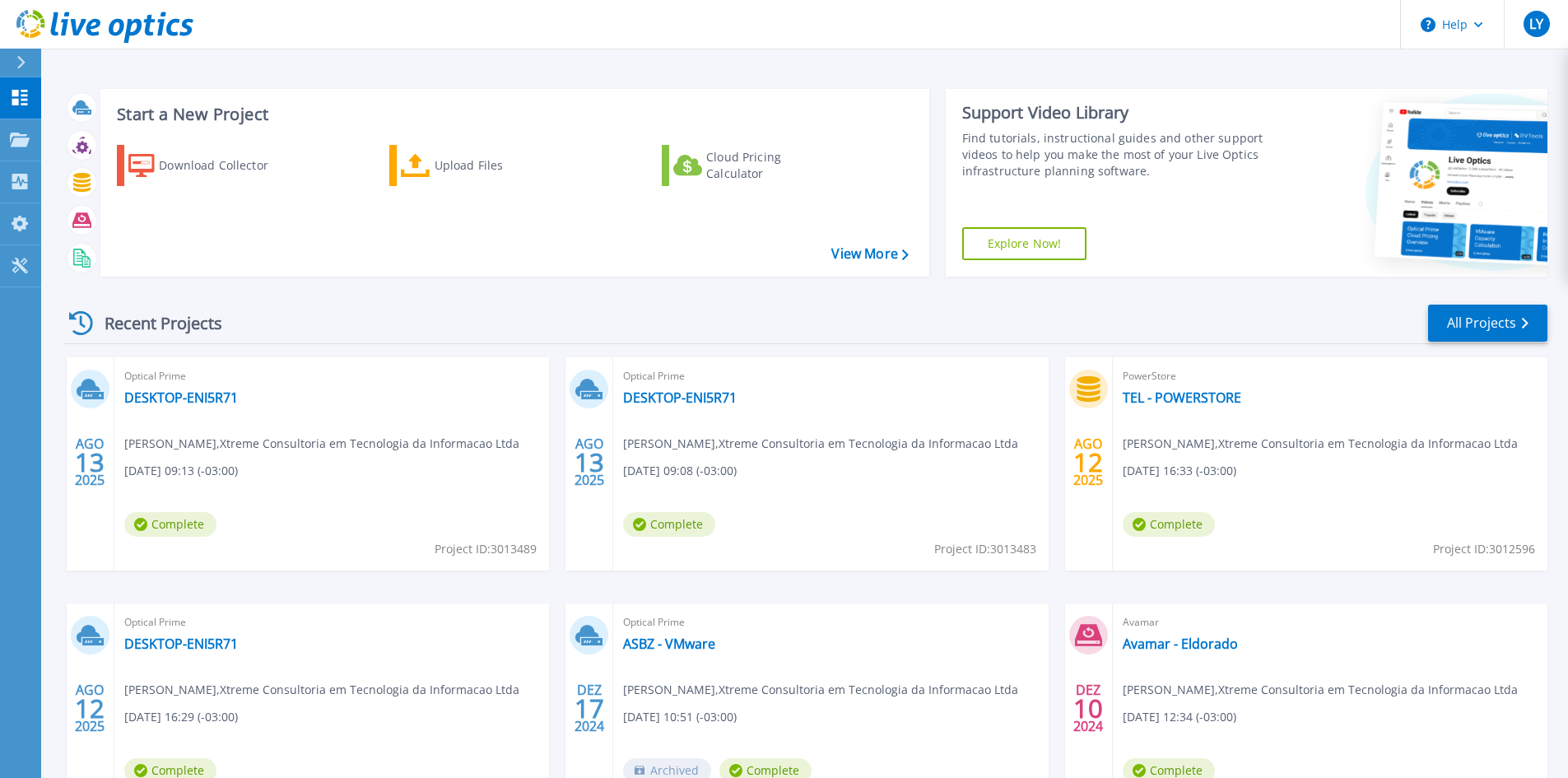
click at [677, 342] on div "Recent Projects All Projects" at bounding box center [805, 324] width 1484 height 41
